Goal: Use online tool/utility: Utilize a website feature to perform a specific function

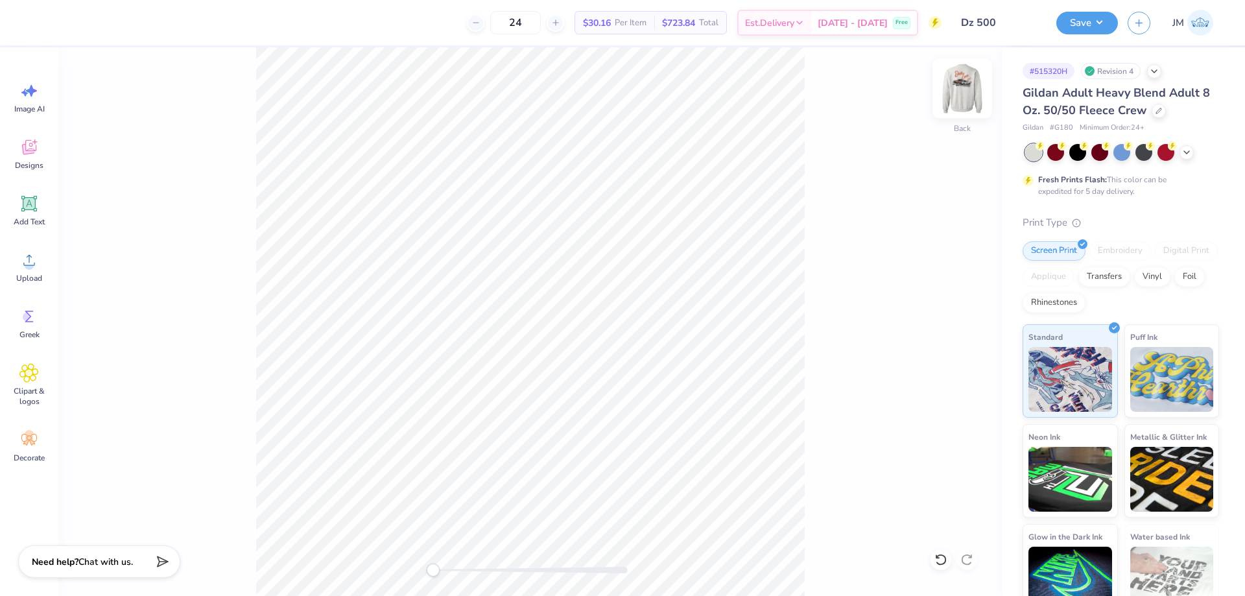
click at [958, 79] on img at bounding box center [962, 88] width 52 height 52
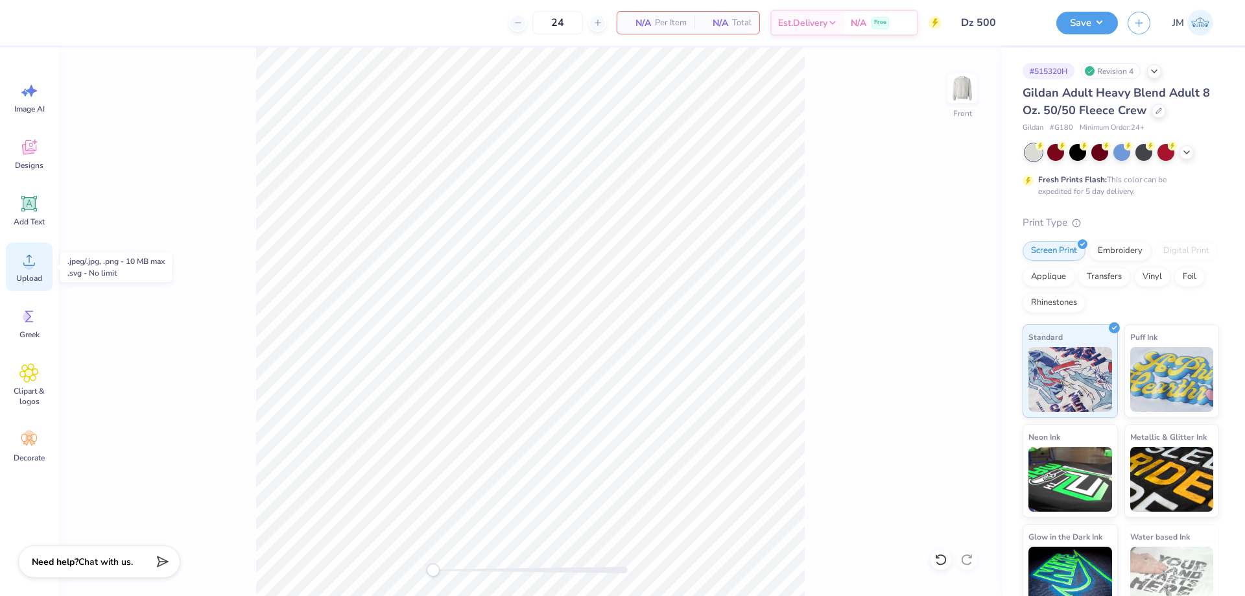
click at [26, 273] on span "Upload" at bounding box center [29, 278] width 26 height 10
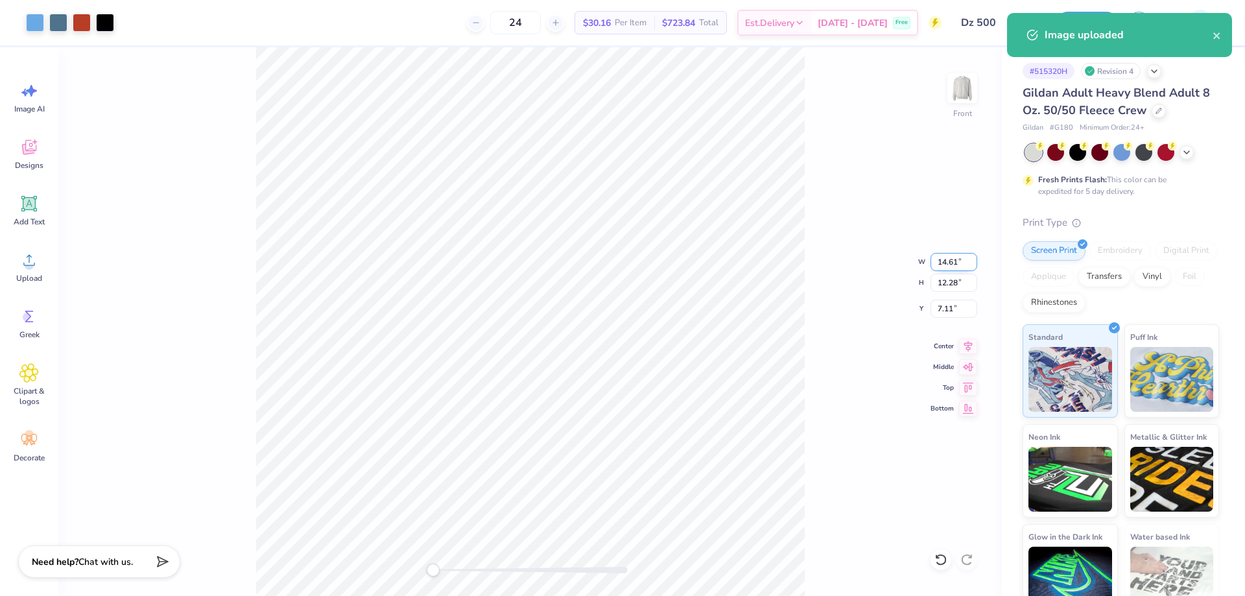
click at [957, 264] on input "14.61" at bounding box center [953, 262] width 47 height 18
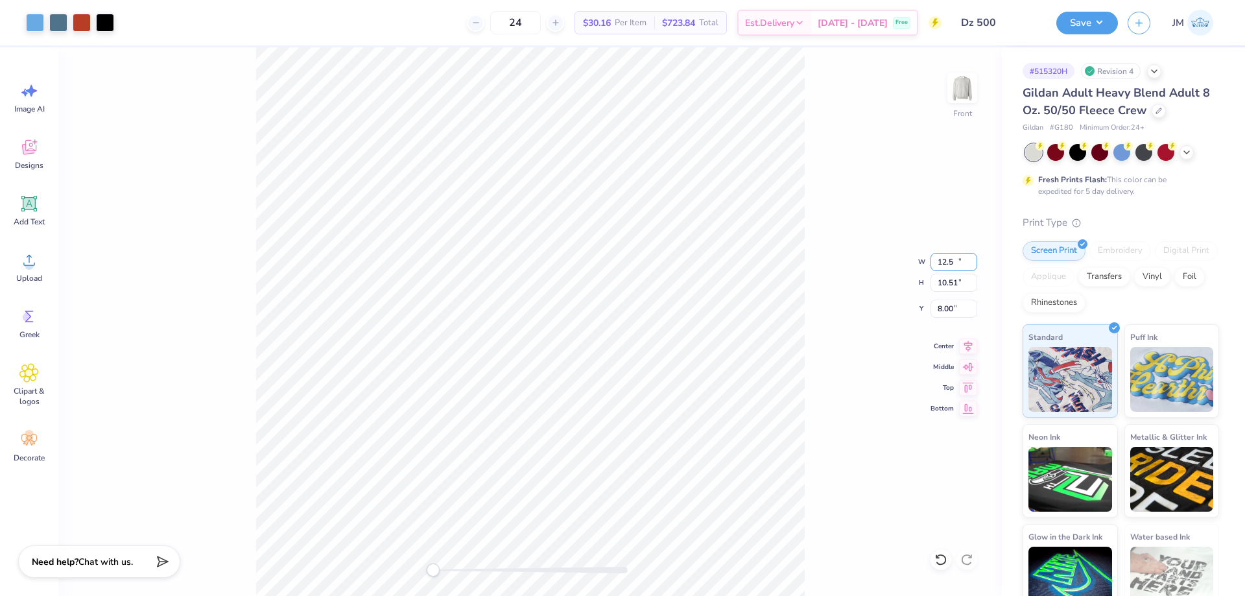
type input "12.50"
type input "10.51"
click at [948, 314] on input "8.00" at bounding box center [953, 309] width 47 height 18
type input "4.5"
click at [970, 347] on icon at bounding box center [968, 344] width 18 height 16
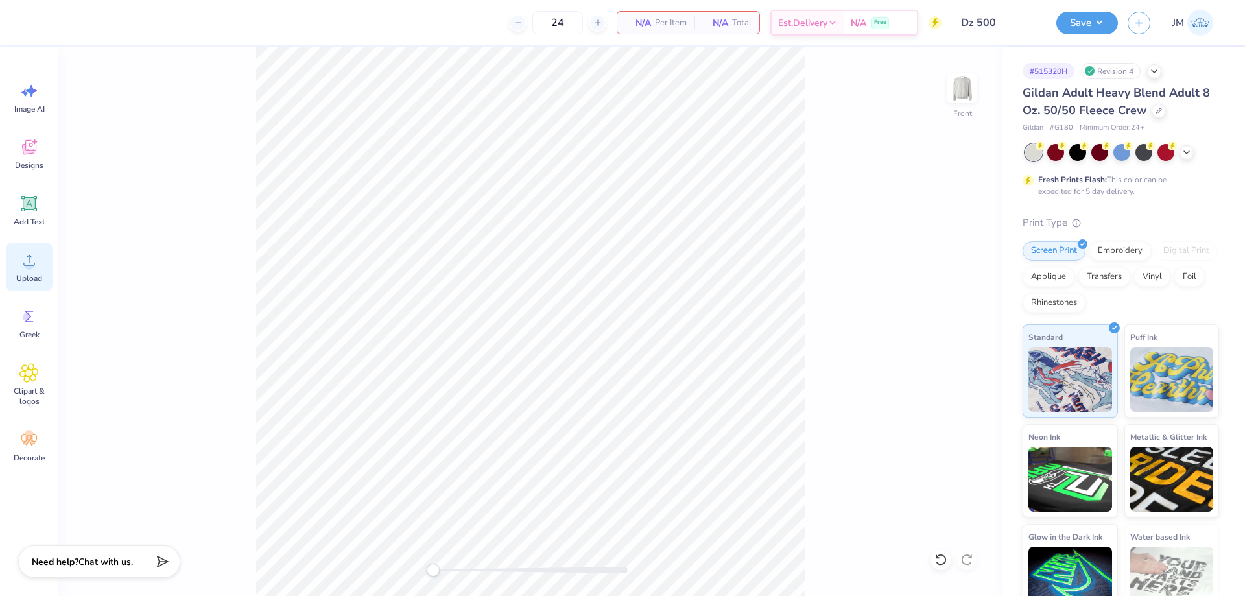
click at [32, 266] on circle at bounding box center [29, 265] width 9 height 9
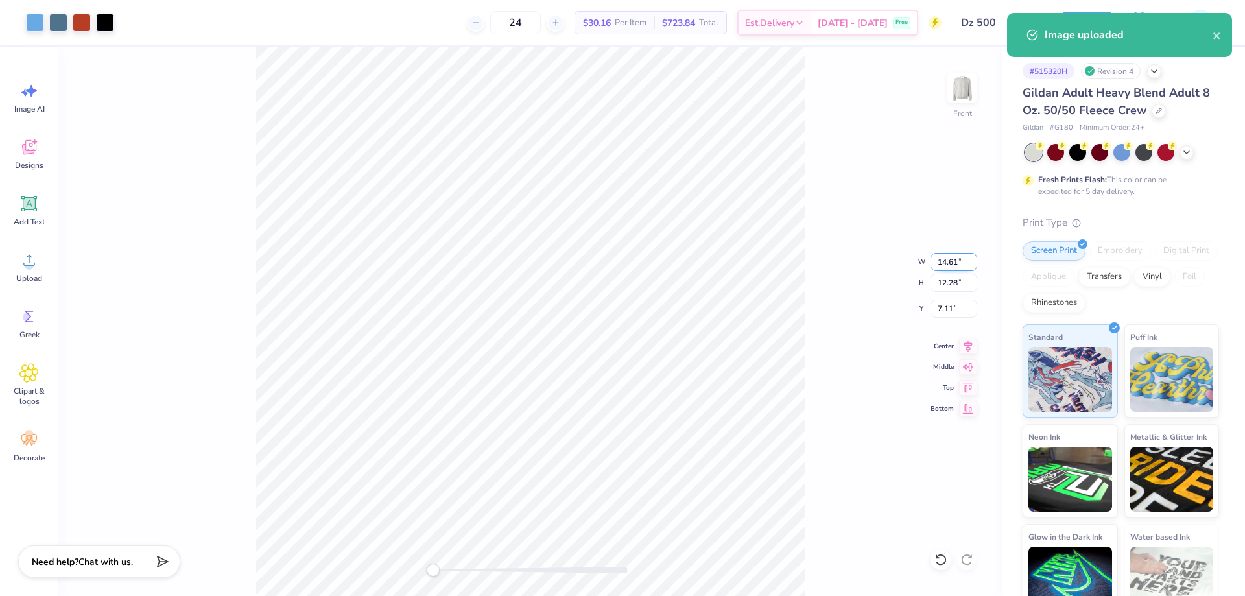
click at [960, 253] on input "14.61" at bounding box center [953, 262] width 47 height 18
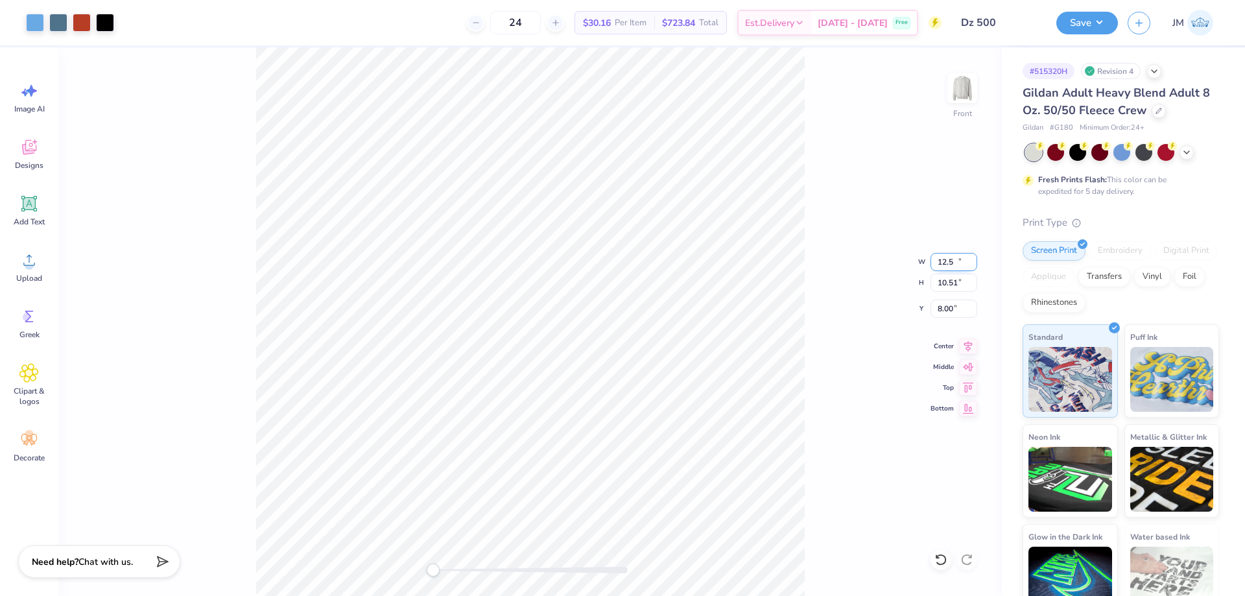
type input "12.50"
type input "10.51"
click at [947, 303] on input "8.00" at bounding box center [953, 309] width 47 height 18
type input "4.5"
click at [976, 342] on icon at bounding box center [968, 344] width 18 height 16
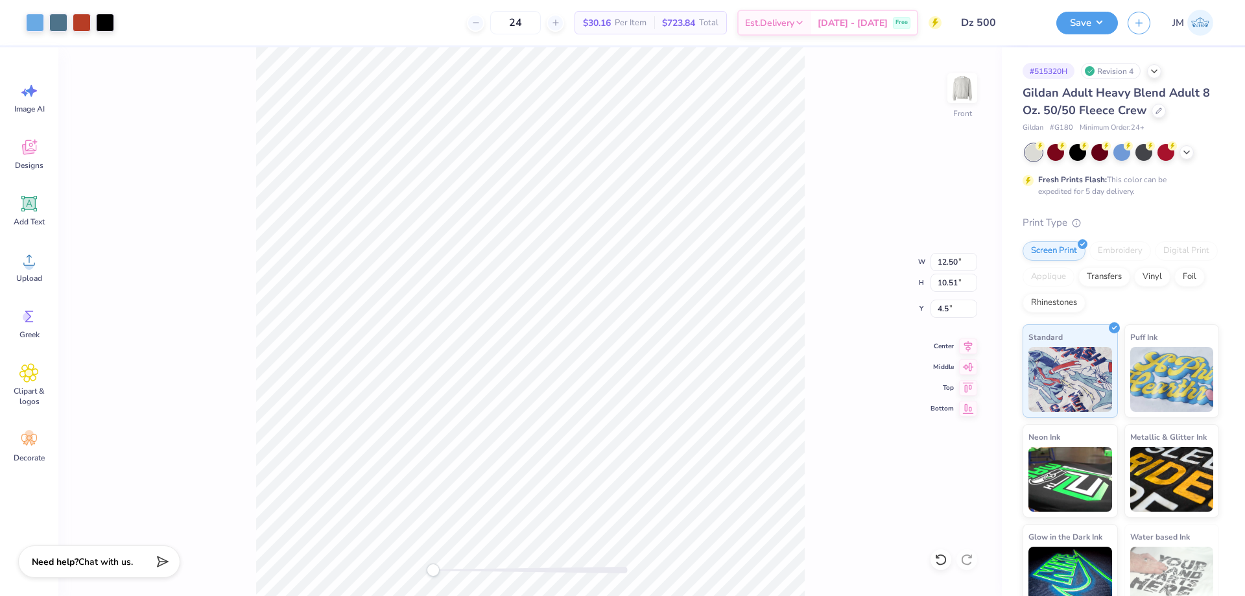
click at [833, 266] on div "Front W 12.50 12.50 " H 10.51 10.51 " Y 4.5 4.5 " Center Middle Top Bottom" at bounding box center [529, 321] width 943 height 548
click at [86, 25] on div at bounding box center [82, 21] width 18 height 18
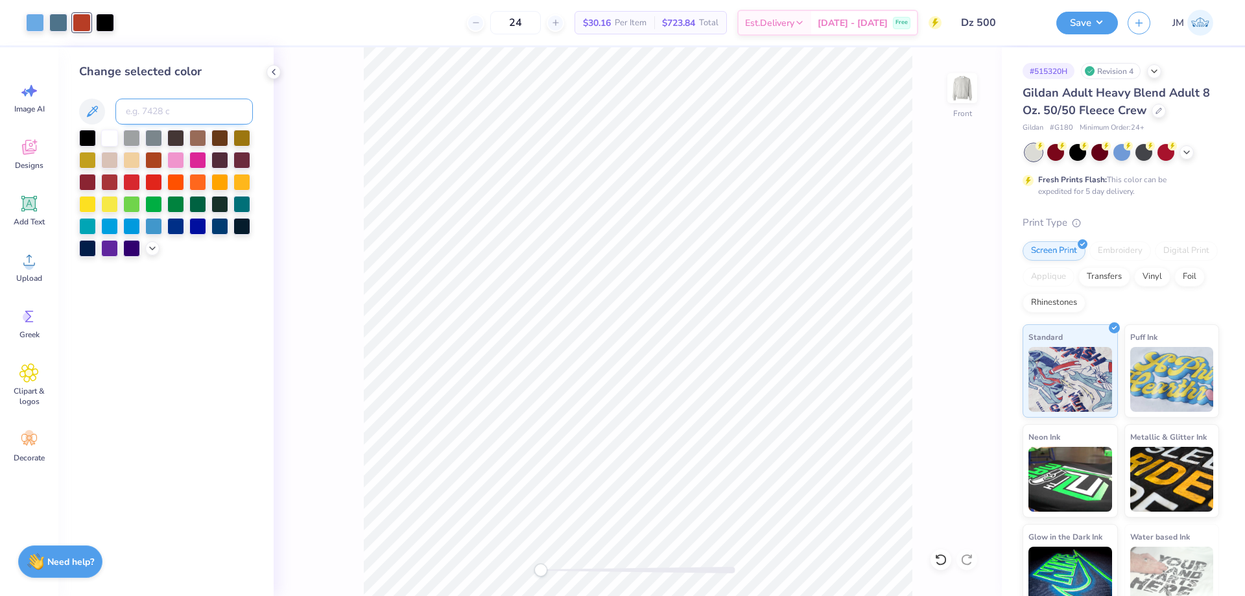
click at [145, 112] on input at bounding box center [183, 112] width 137 height 26
type input "7580"
click at [54, 25] on div at bounding box center [58, 21] width 18 height 18
click at [184, 108] on input at bounding box center [183, 112] width 137 height 26
type input "7544"
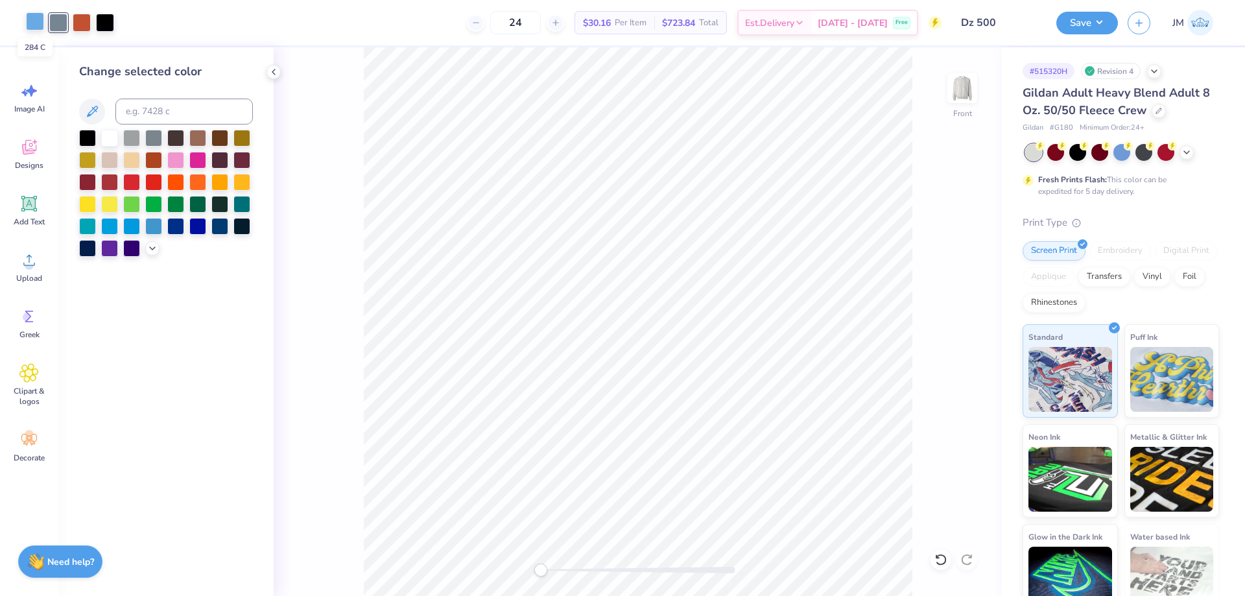
click at [34, 21] on div at bounding box center [35, 21] width 18 height 18
click at [169, 120] on input at bounding box center [183, 112] width 137 height 26
type input "278"
click at [110, 18] on div at bounding box center [105, 21] width 18 height 18
click at [84, 132] on div at bounding box center [87, 136] width 17 height 17
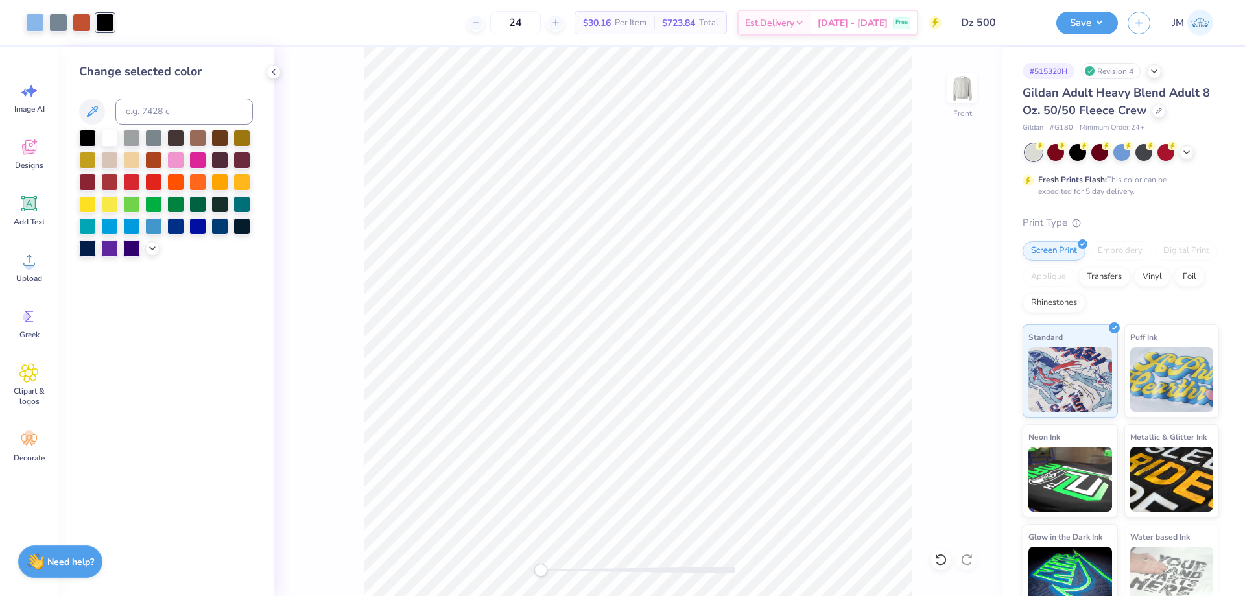
click at [355, 138] on div "Front" at bounding box center [638, 321] width 728 height 548
click at [273, 69] on icon at bounding box center [273, 72] width 10 height 10
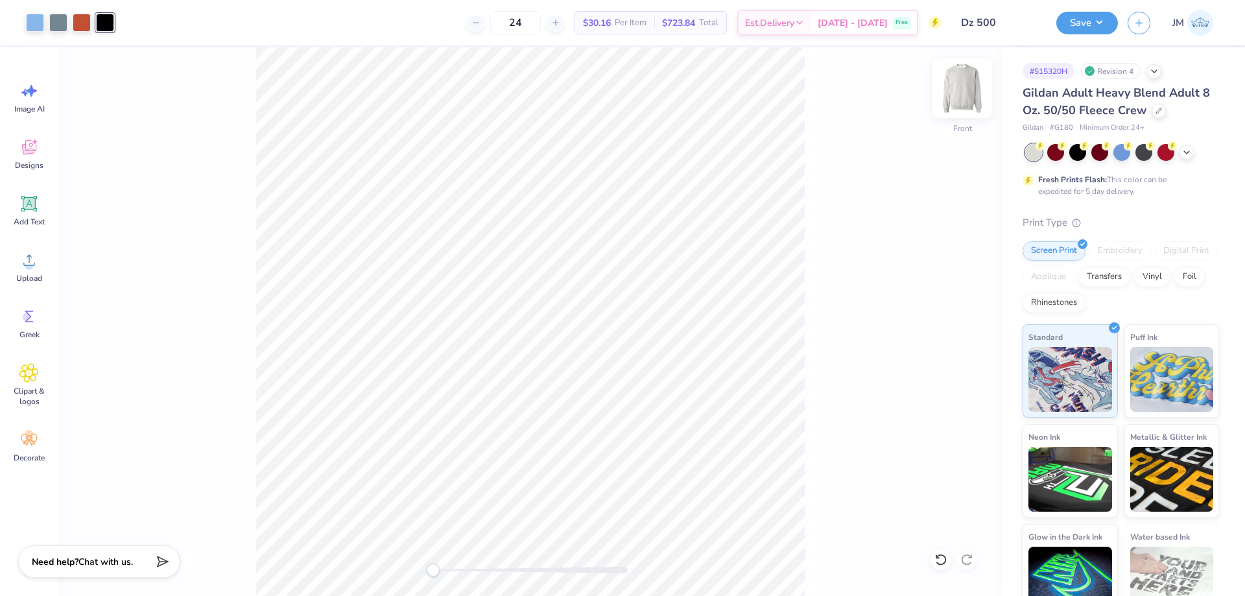
click at [970, 92] on img at bounding box center [962, 88] width 52 height 52
click at [27, 256] on icon at bounding box center [28, 259] width 19 height 19
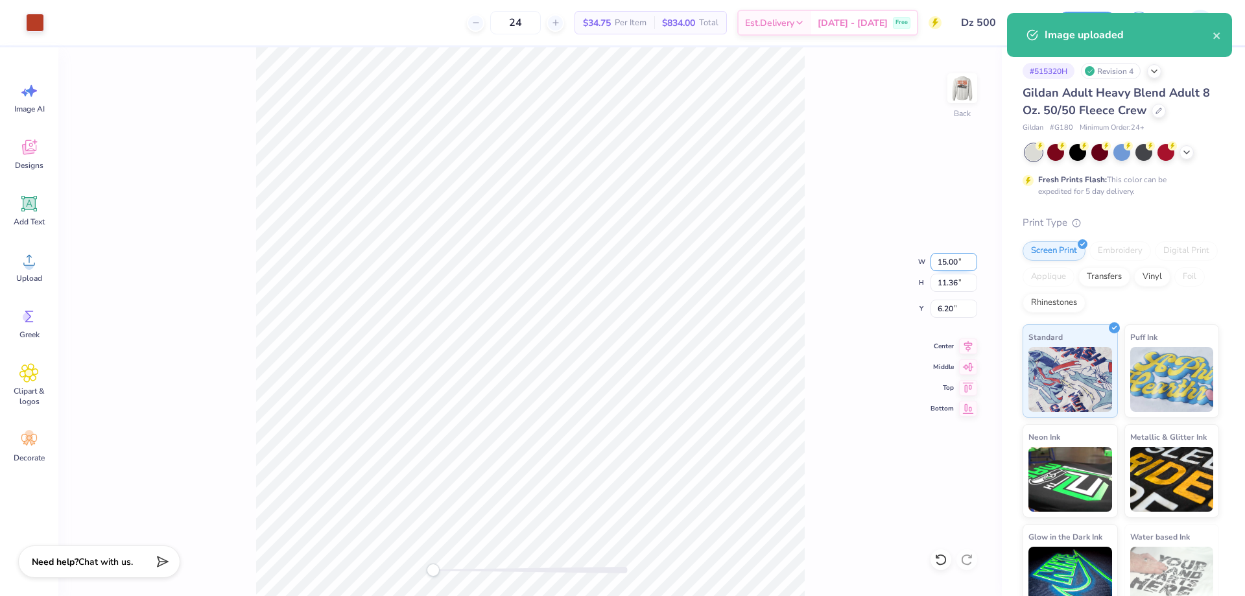
click at [951, 255] on input "15.00" at bounding box center [953, 262] width 47 height 18
type input "3.50"
type input "2.65"
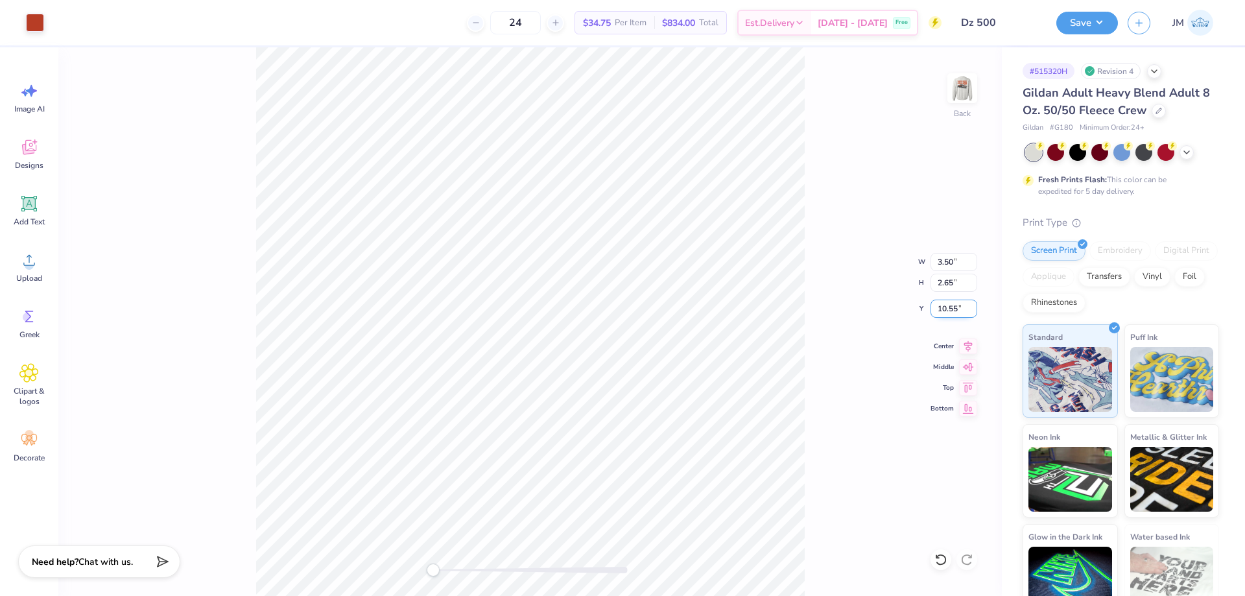
click at [954, 303] on input "10.55" at bounding box center [953, 309] width 47 height 18
type input "3"
click at [34, 16] on div at bounding box center [35, 21] width 18 height 18
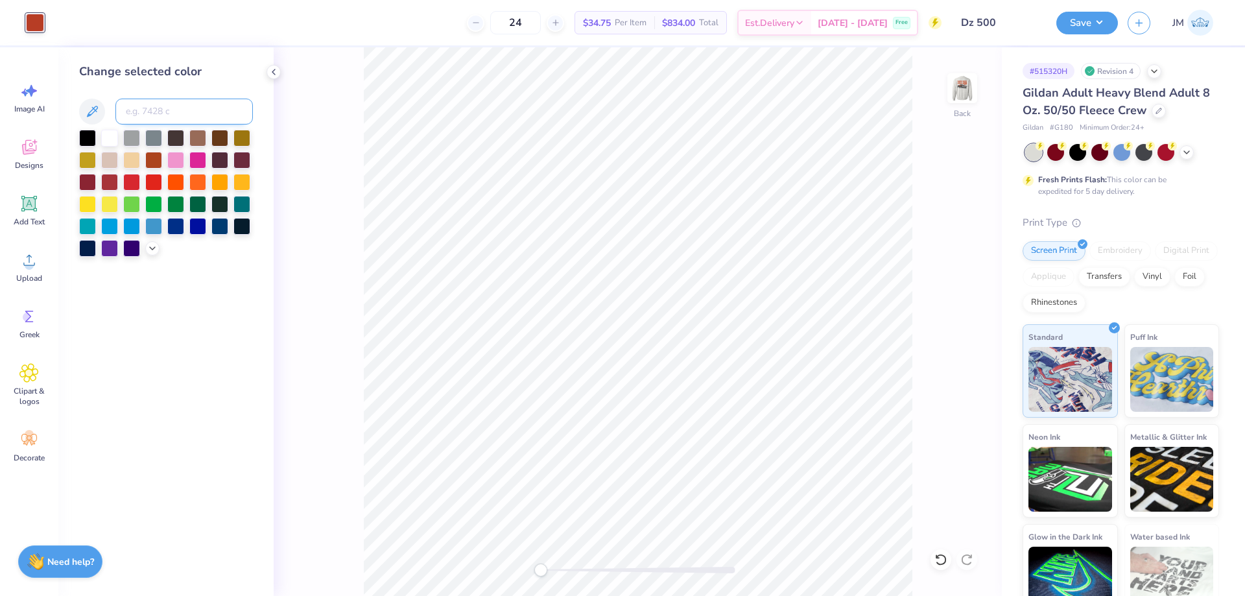
click at [166, 108] on input at bounding box center [183, 112] width 137 height 26
type input "7580"
click at [969, 82] on img at bounding box center [962, 88] width 52 height 52
click at [1084, 20] on button "Save" at bounding box center [1087, 21] width 62 height 23
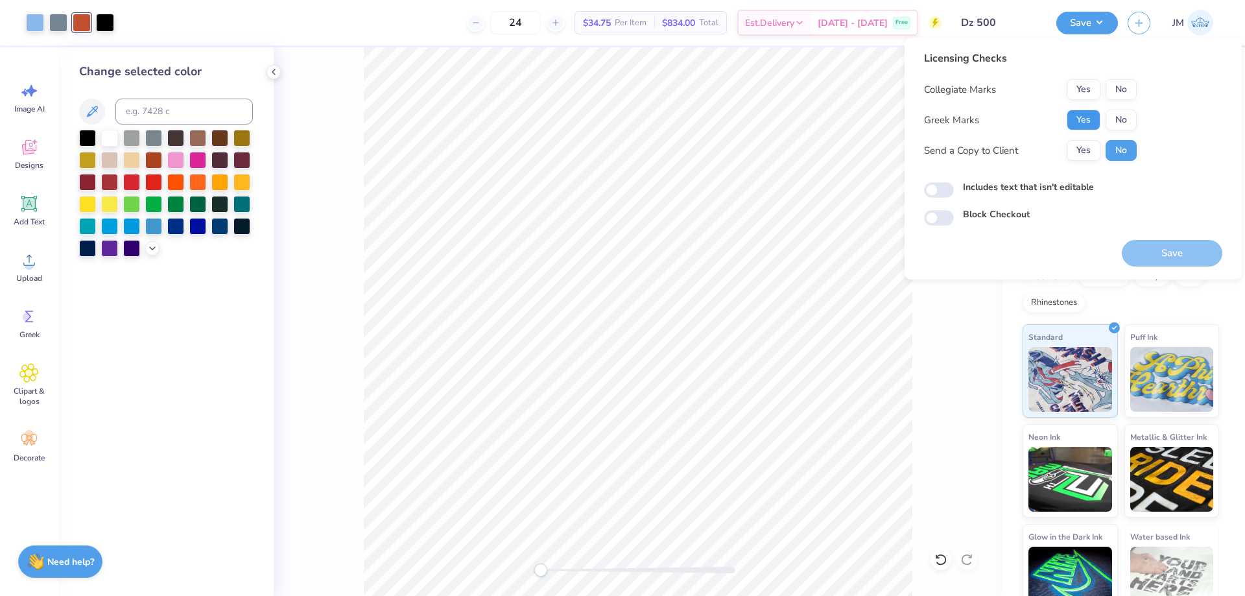
click at [1085, 123] on button "Yes" at bounding box center [1083, 120] width 34 height 21
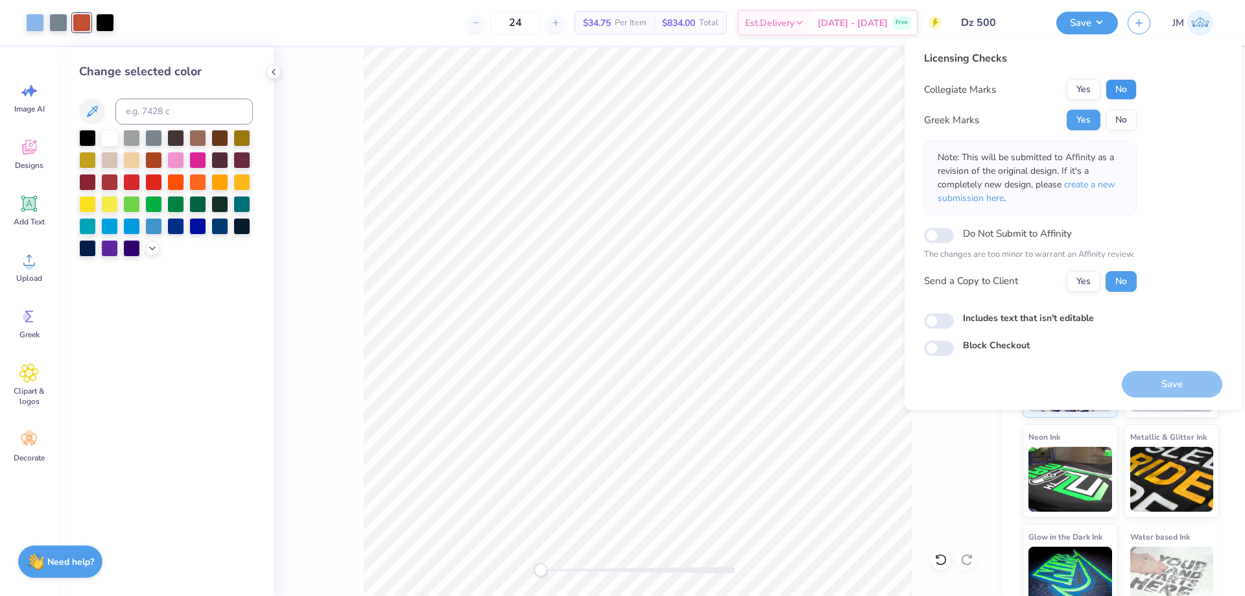
click at [1114, 97] on button "No" at bounding box center [1120, 89] width 31 height 21
click at [1156, 381] on button "Save" at bounding box center [1172, 384] width 100 height 27
